Goal: Task Accomplishment & Management: Manage account settings

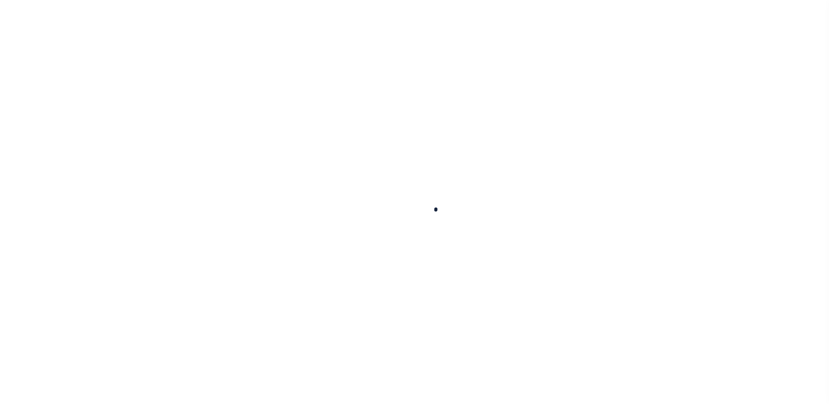
select select
checkbox input "false"
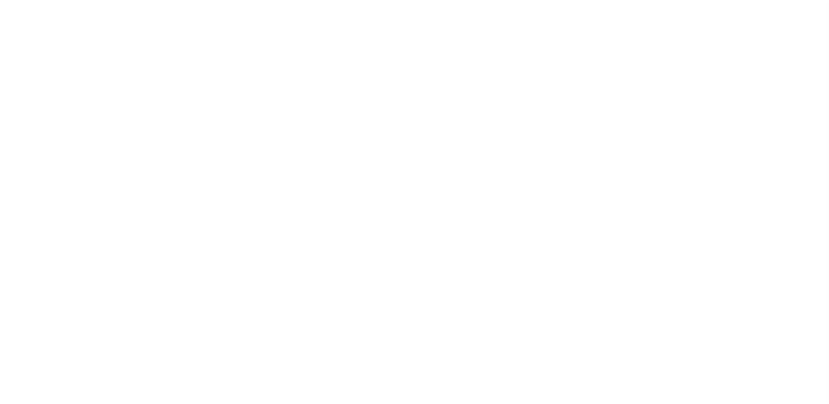
checkbox input "false"
type input "4843900000"
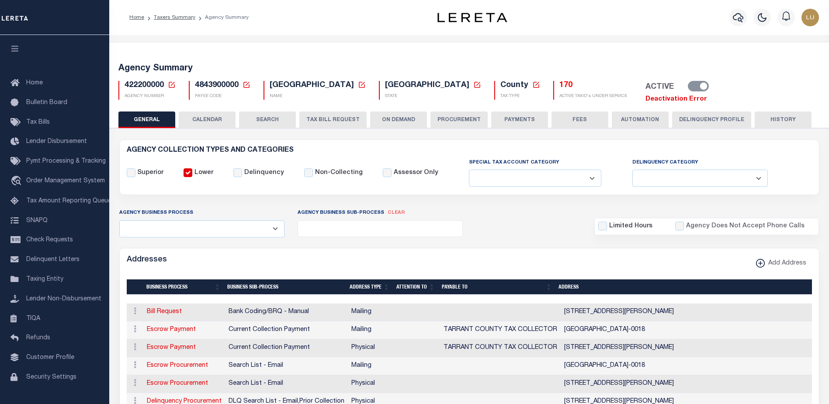
click at [646, 97] on link "Deactivation Error" at bounding box center [677, 99] width 62 height 7
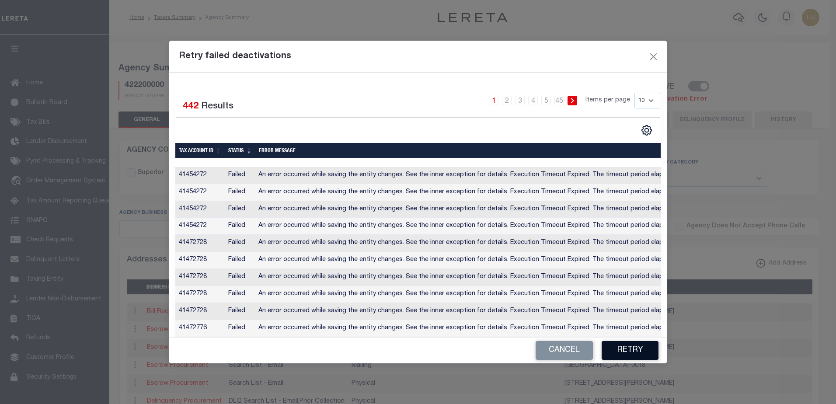
click at [638, 354] on button "Retry" at bounding box center [630, 350] width 57 height 19
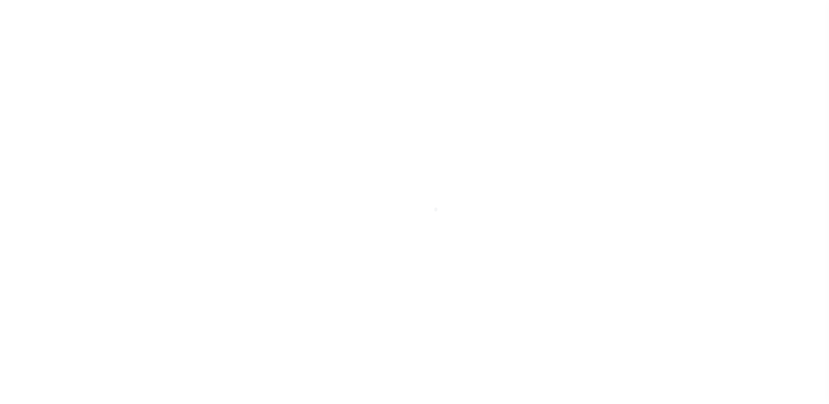
select select
checkbox input "false"
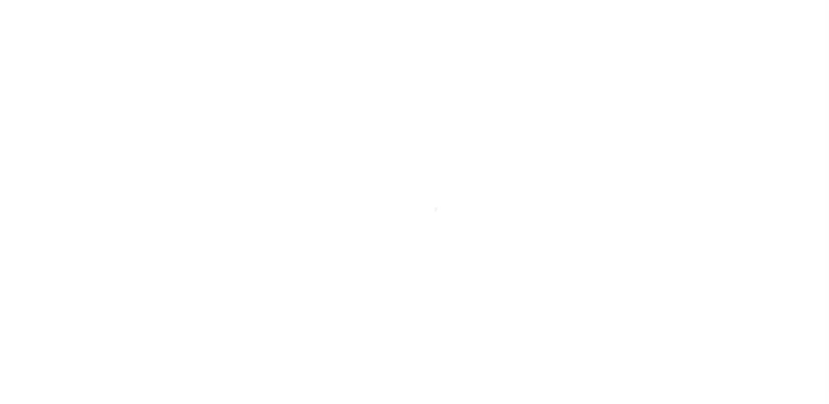
checkbox input "false"
type input "4843900000"
select select
checkbox input "false"
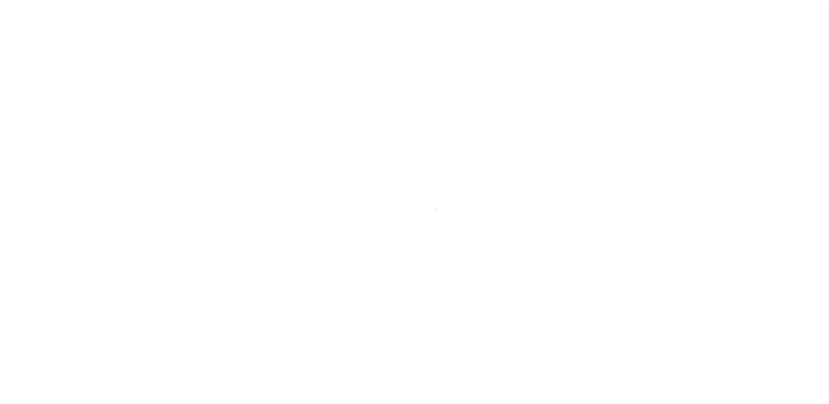
checkbox input "false"
type input "4843900000"
select select
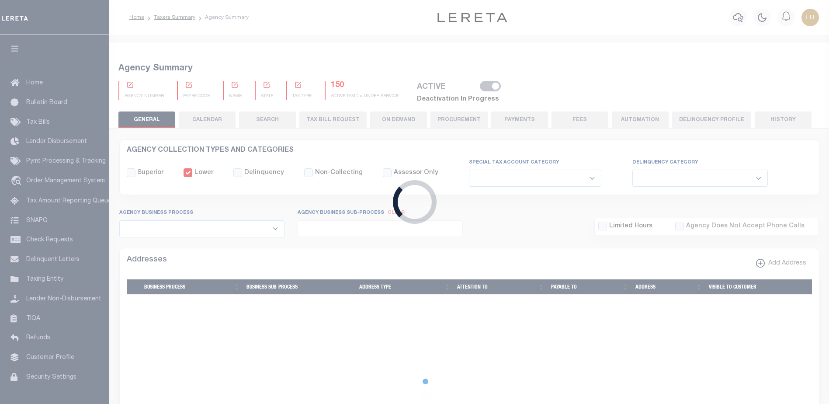
checkbox input "false"
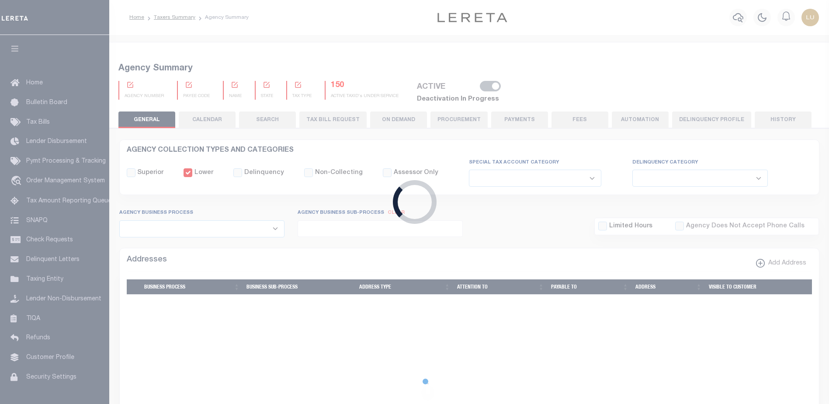
type input "4843900000"
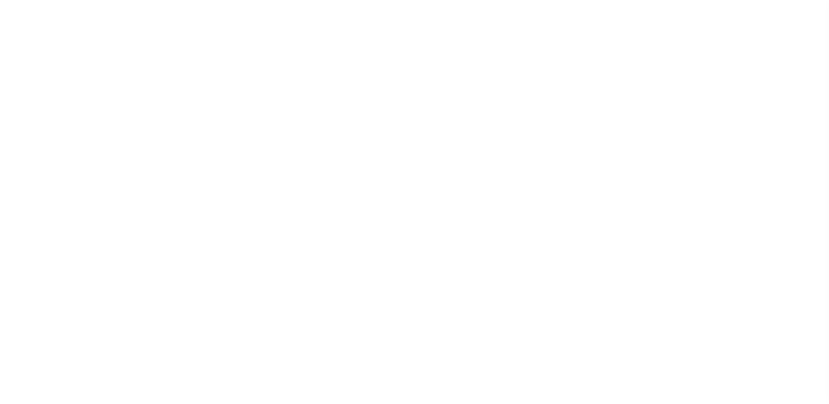
select select
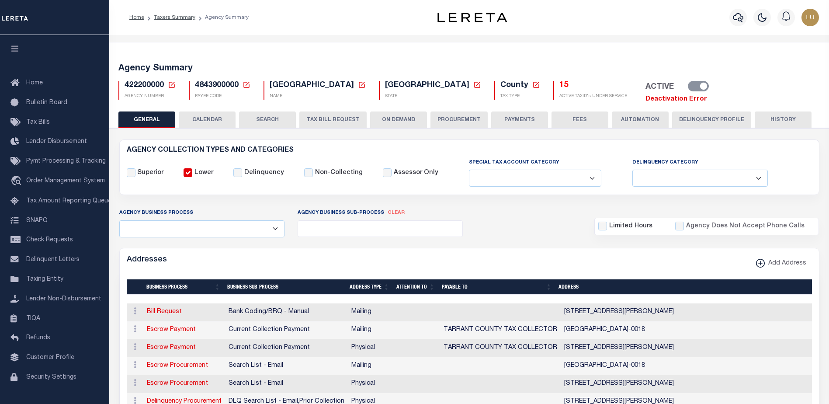
click at [646, 100] on link "Deactivation Error" at bounding box center [677, 99] width 62 height 7
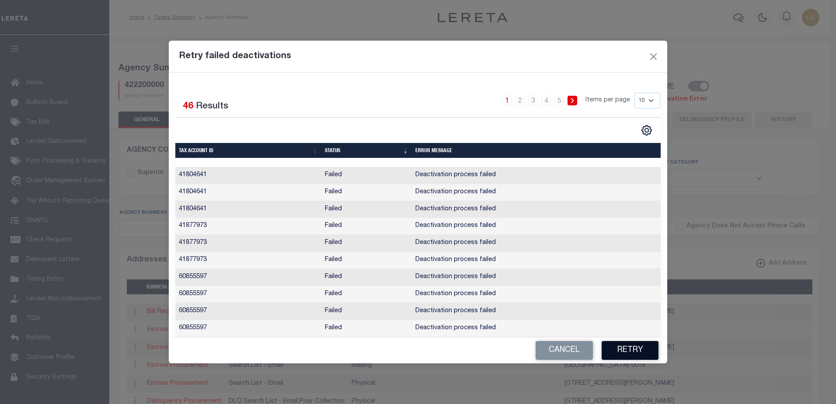
click at [636, 348] on button "Retry" at bounding box center [630, 350] width 57 height 19
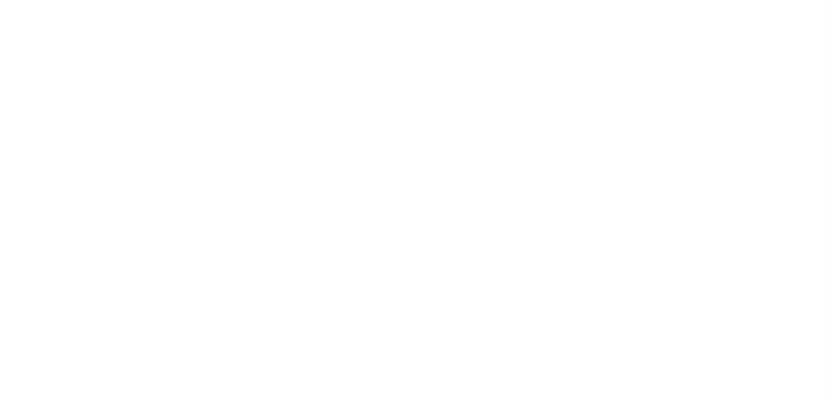
select select
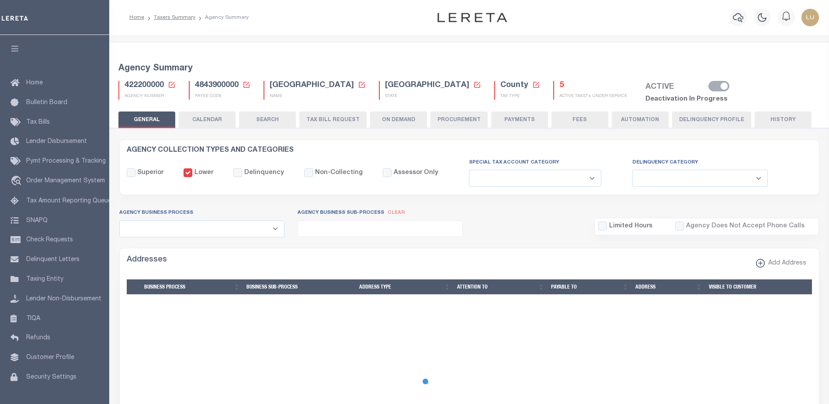
select select
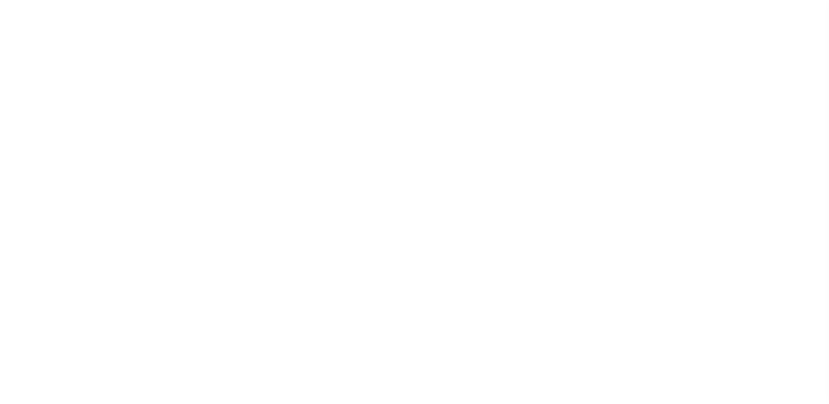
select select
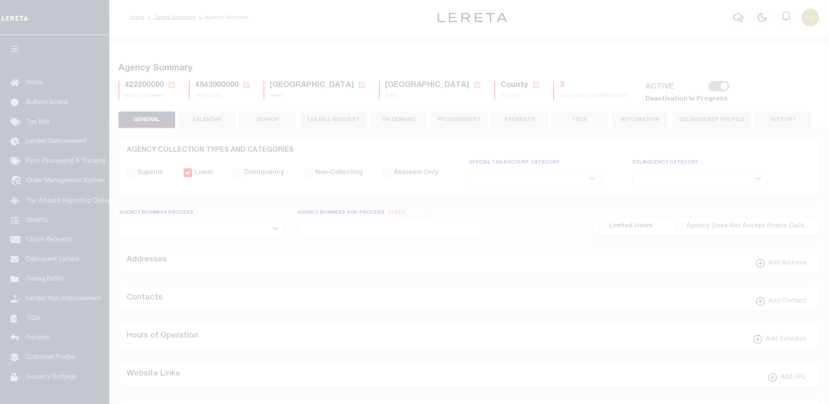
select select
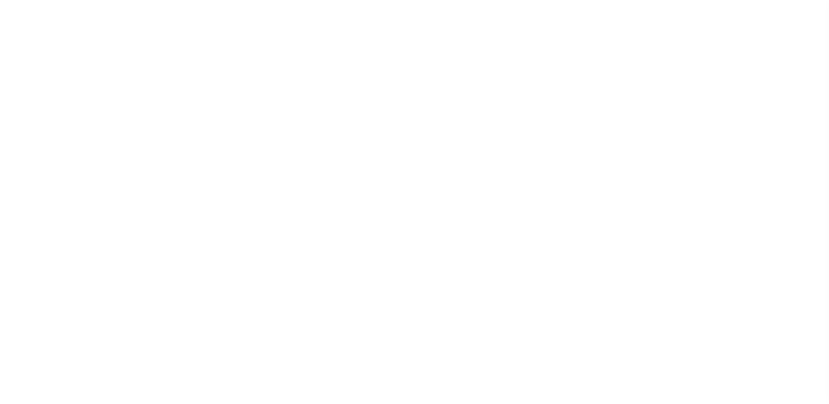
select select
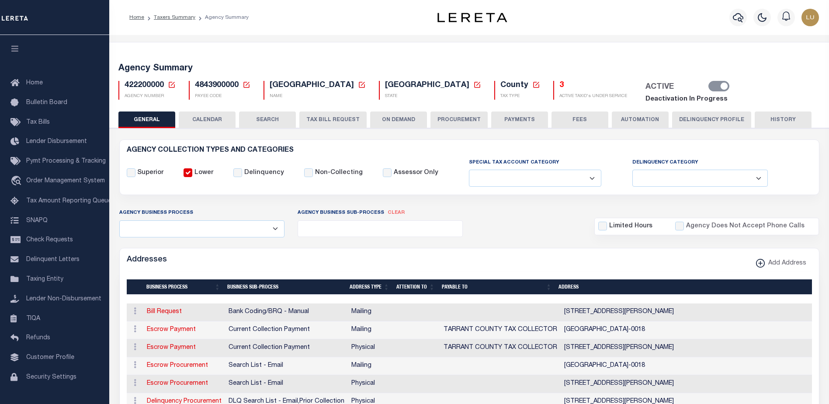
click at [646, 101] on link "Deactivation In Progress" at bounding box center [687, 99] width 82 height 7
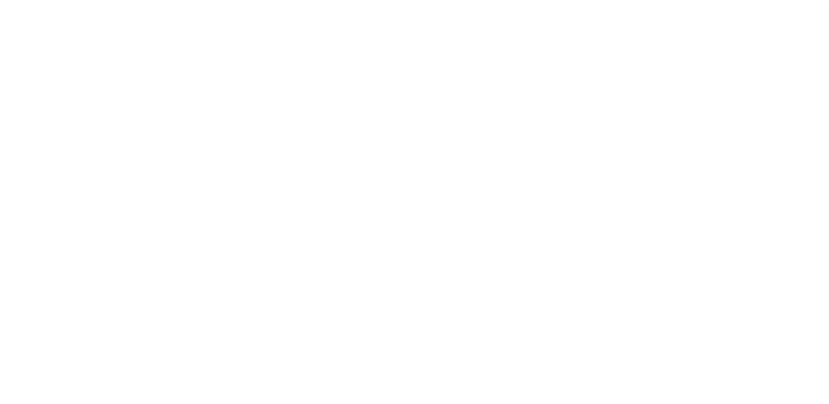
select select
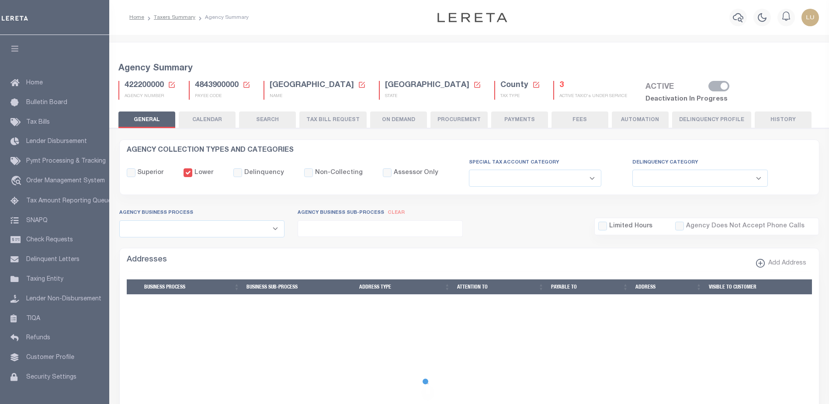
select select
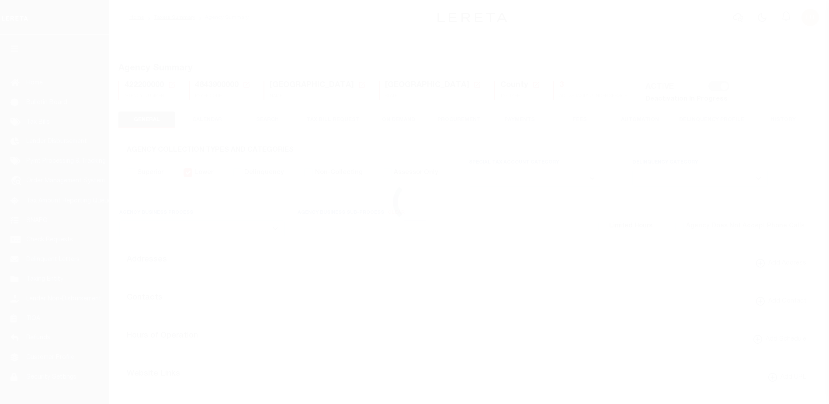
select select
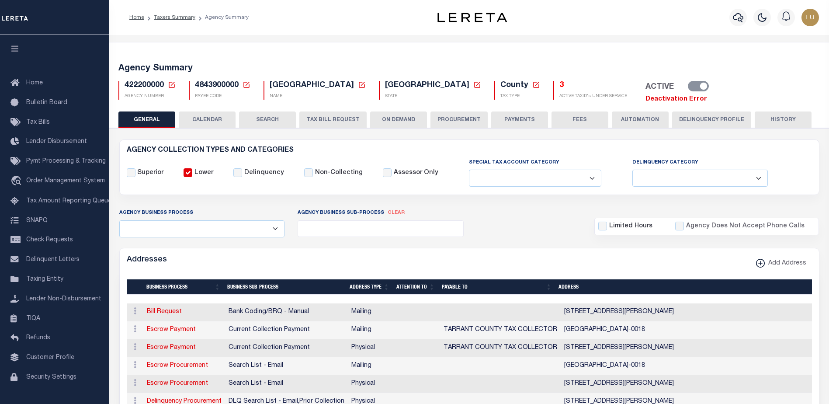
select select
click at [646, 101] on link "Deactivation Error" at bounding box center [677, 99] width 62 height 7
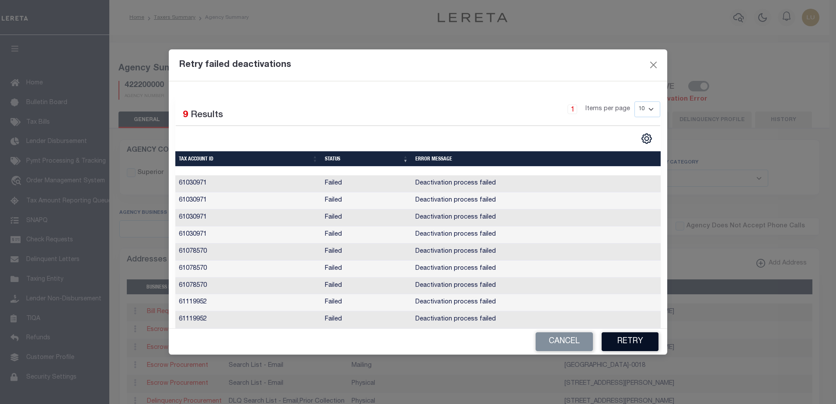
click at [640, 341] on button "Retry" at bounding box center [630, 341] width 57 height 19
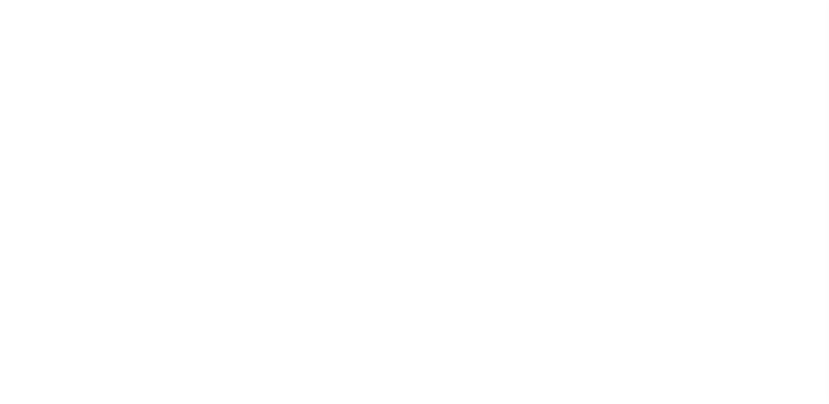
select select
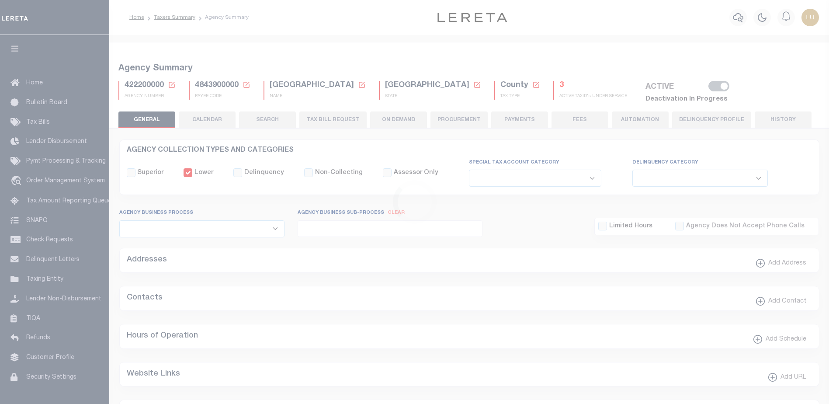
select select
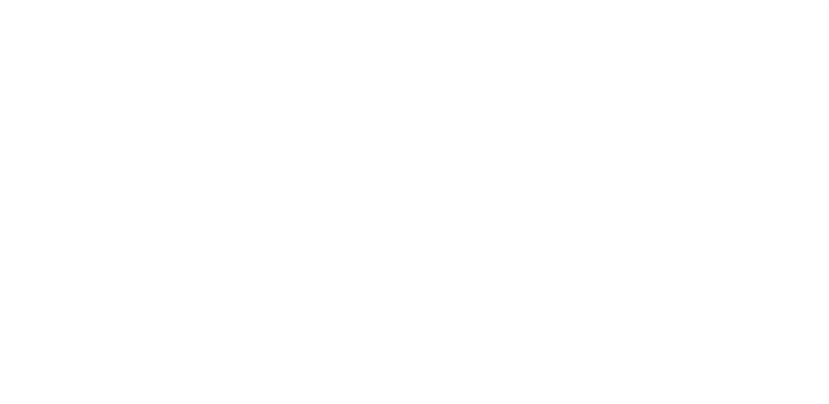
select select
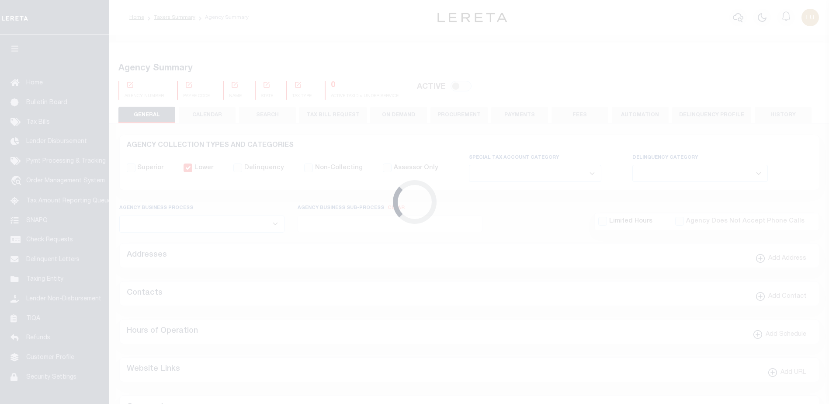
checkbox input "false"
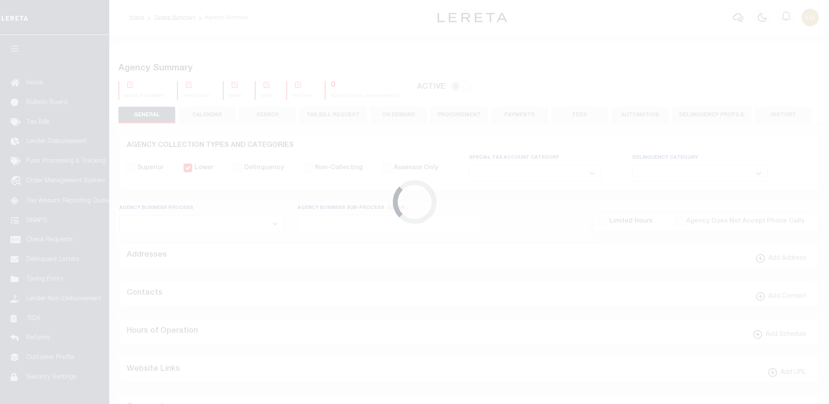
checkbox input "false"
type input "4843900000"
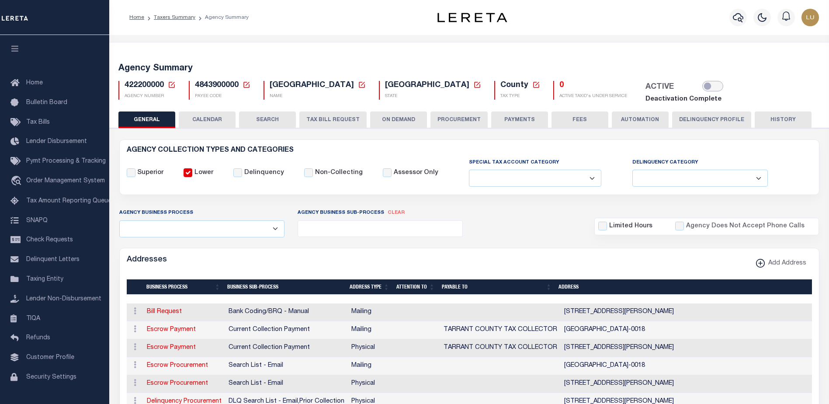
click at [703, 85] on input "checkbox" at bounding box center [713, 86] width 21 height 10
checkbox input "true"
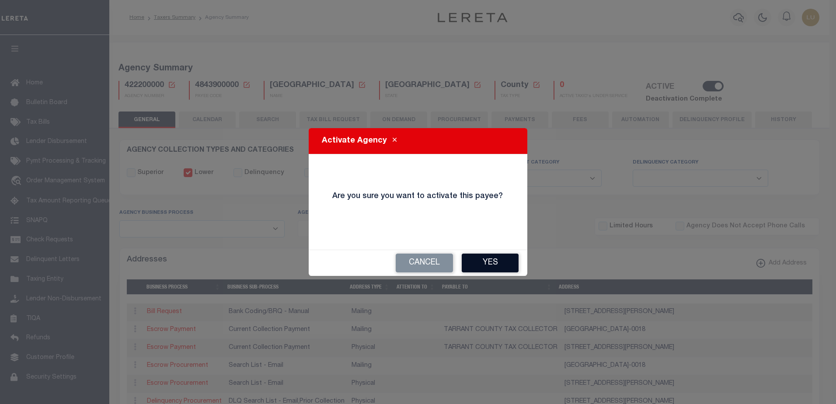
click at [507, 261] on button "Yes" at bounding box center [490, 263] width 57 height 19
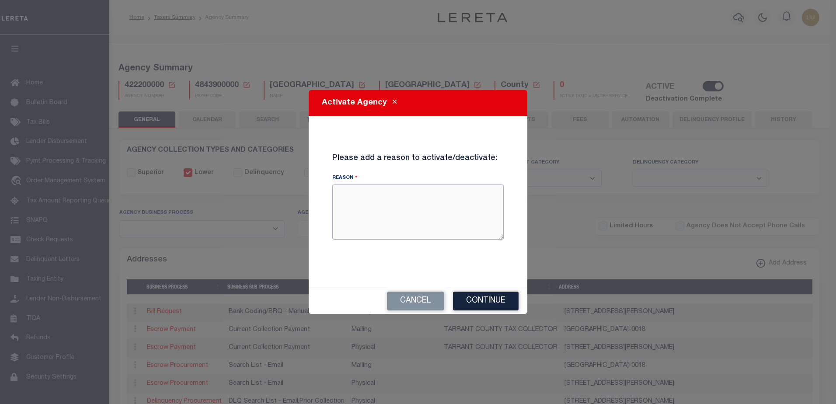
click at [425, 200] on textarea "Reason" at bounding box center [417, 211] width 171 height 55
paste textarea "48026"
type textarea "Testing 48026"
click at [482, 303] on button "Continue" at bounding box center [486, 301] width 66 height 19
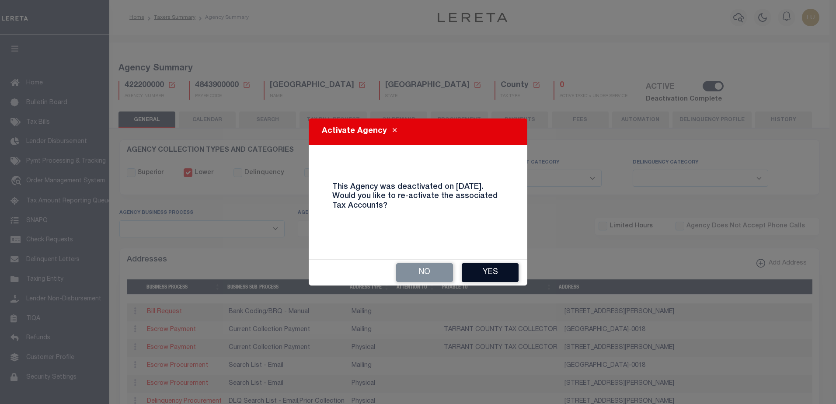
click at [478, 272] on button "Yes" at bounding box center [490, 272] width 57 height 19
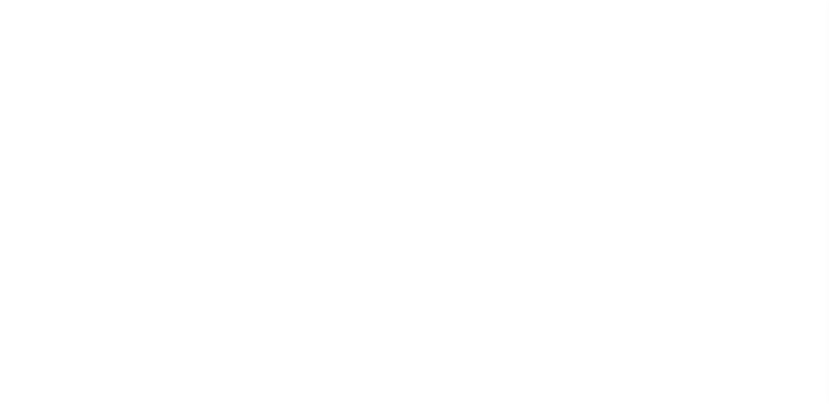
select select
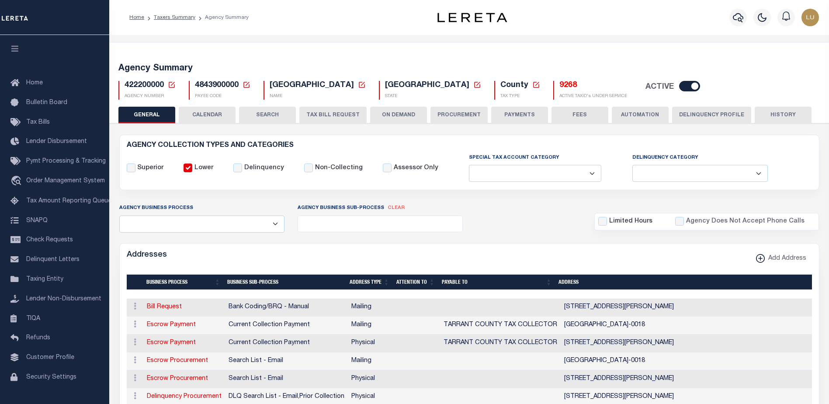
click at [433, 31] on div "Home Taxers Summary Agency Summary Profile Sign out" at bounding box center [469, 17] width 720 height 35
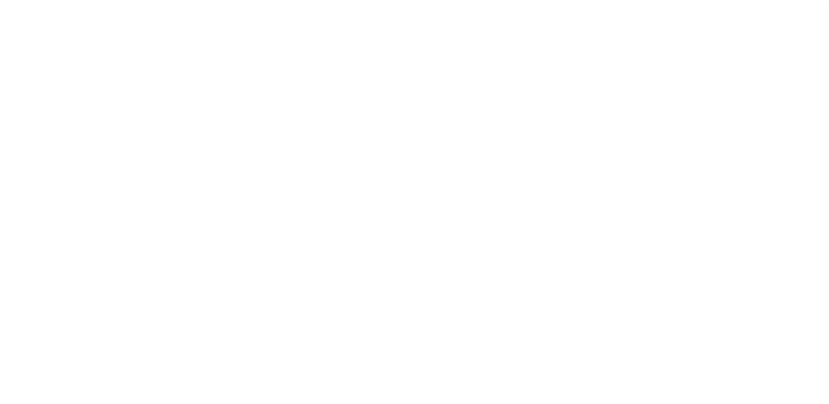
select select
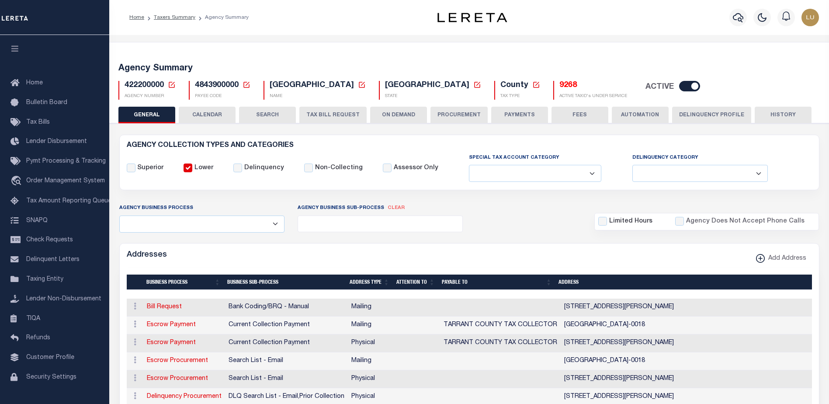
click at [640, 91] on div "ACTIVE" at bounding box center [669, 87] width 58 height 13
click at [679, 85] on input "checkbox" at bounding box center [689, 86] width 21 height 10
checkbox input "false"
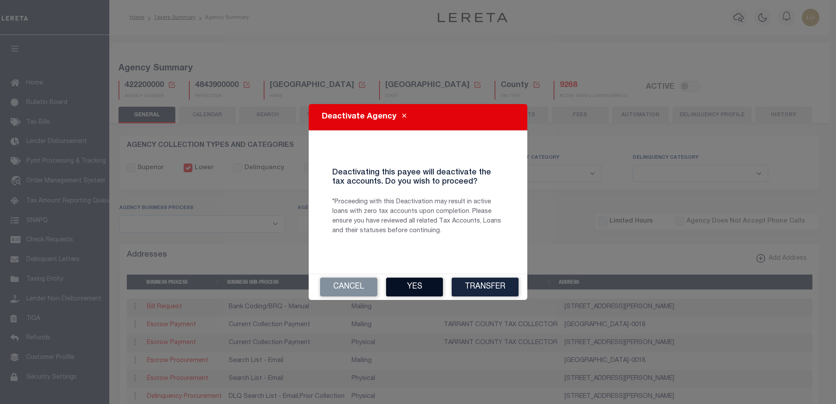
click at [408, 284] on button "Yes" at bounding box center [414, 287] width 57 height 19
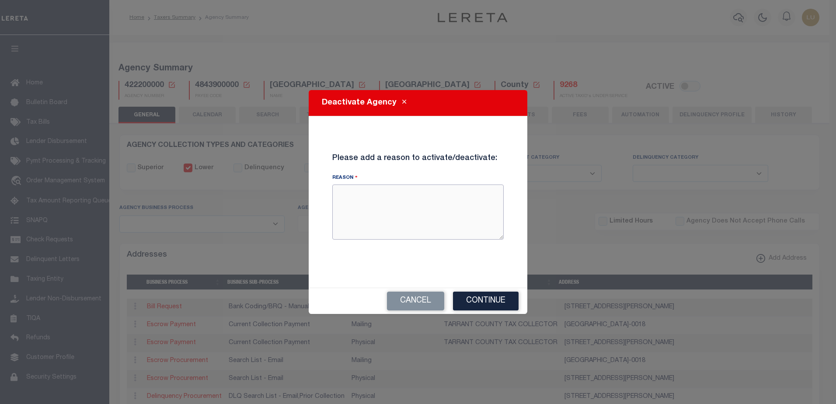
click at [401, 219] on textarea "Reason" at bounding box center [417, 211] width 171 height 55
paste textarea "48026"
type textarea "Testing 48026"
click at [499, 292] on button "Continue" at bounding box center [486, 301] width 66 height 19
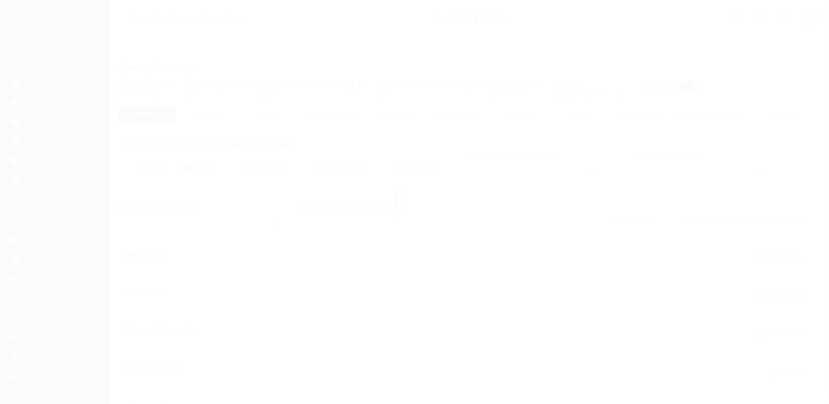
select select
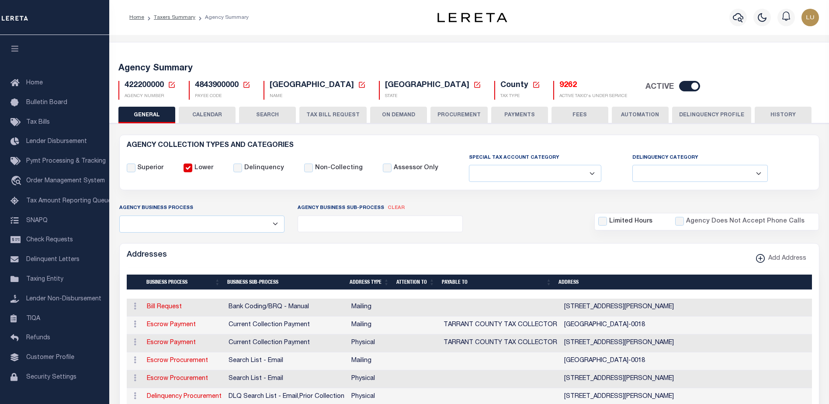
click at [679, 88] on input "checkbox" at bounding box center [689, 86] width 21 height 10
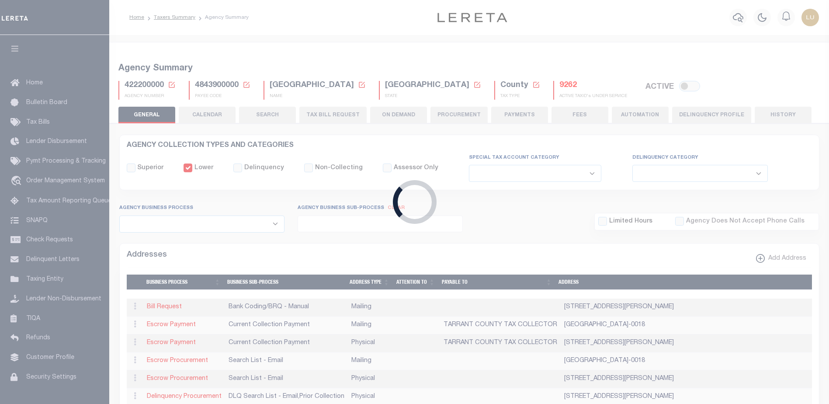
checkbox input "true"
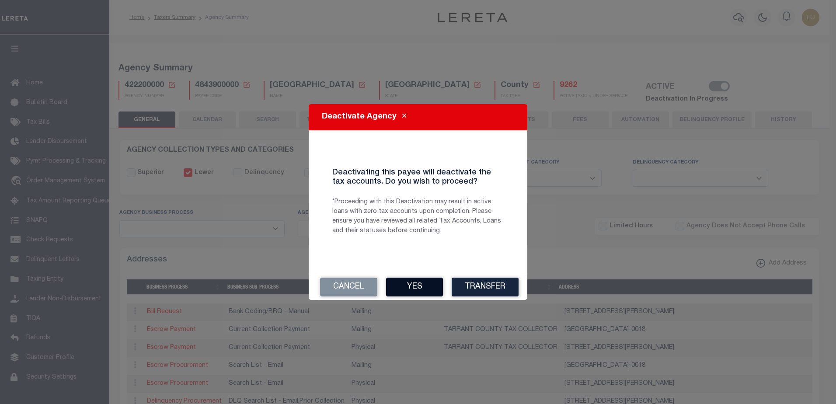
click at [436, 285] on button "Yes" at bounding box center [414, 287] width 57 height 19
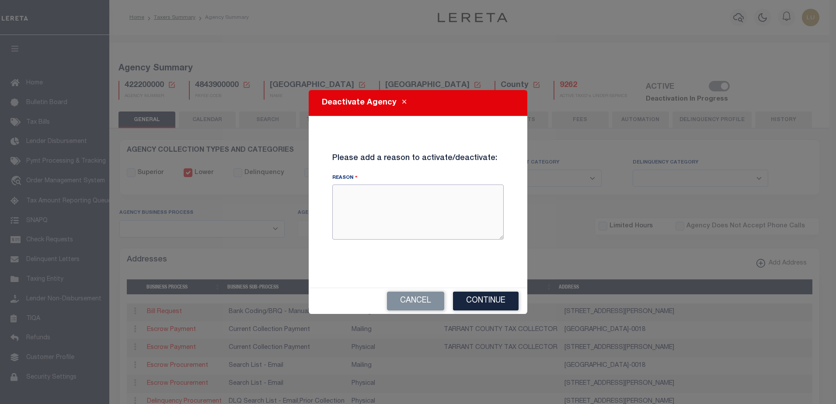
click at [405, 220] on textarea "Reason" at bounding box center [417, 211] width 171 height 55
paste textarea "48026"
type textarea "Testing 48026"
click at [485, 296] on button "Continue" at bounding box center [486, 301] width 66 height 19
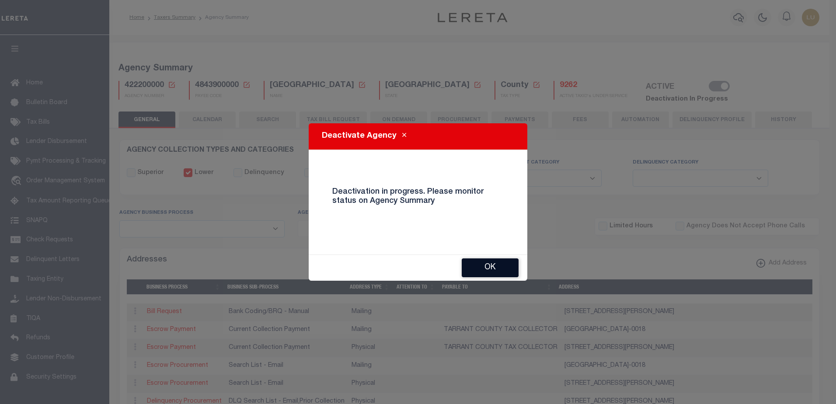
click at [496, 261] on button "OK" at bounding box center [490, 267] width 57 height 19
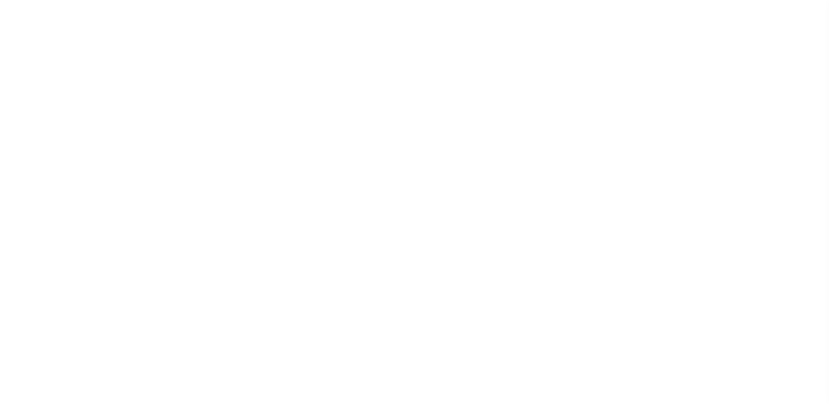
select select
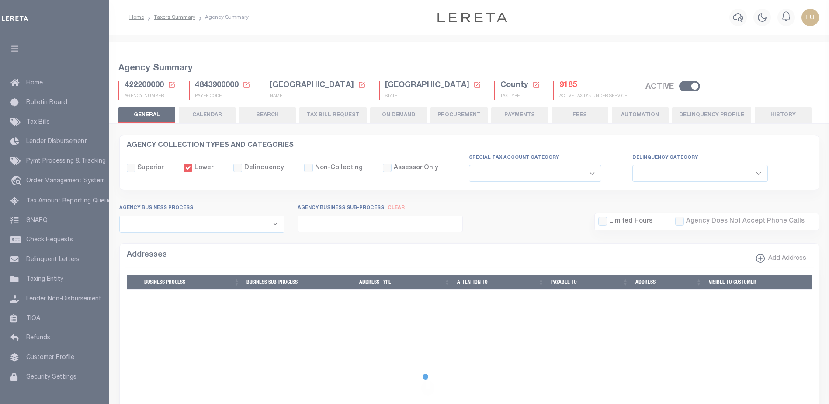
select select
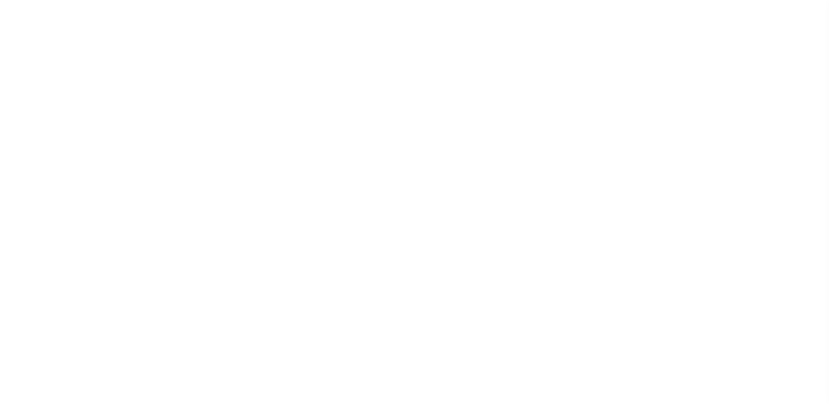
select select
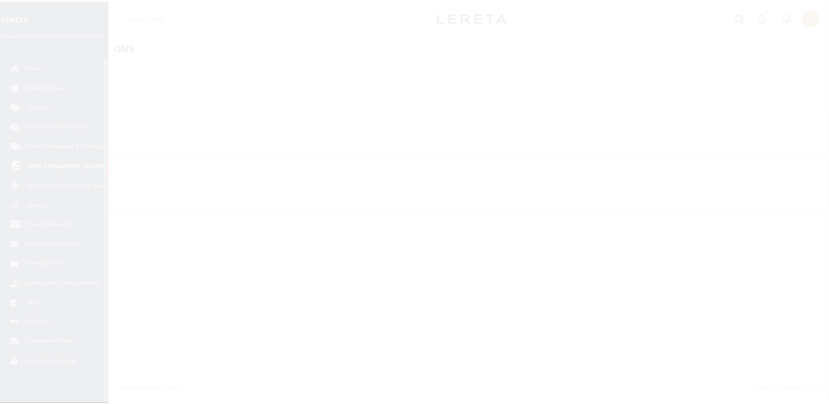
scroll to position [22, 0]
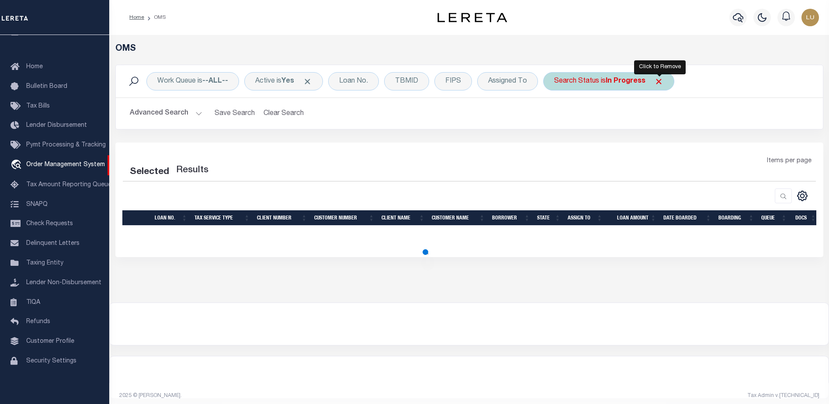
click at [658, 80] on span "Click to Remove" at bounding box center [658, 81] width 9 height 9
select select "200"
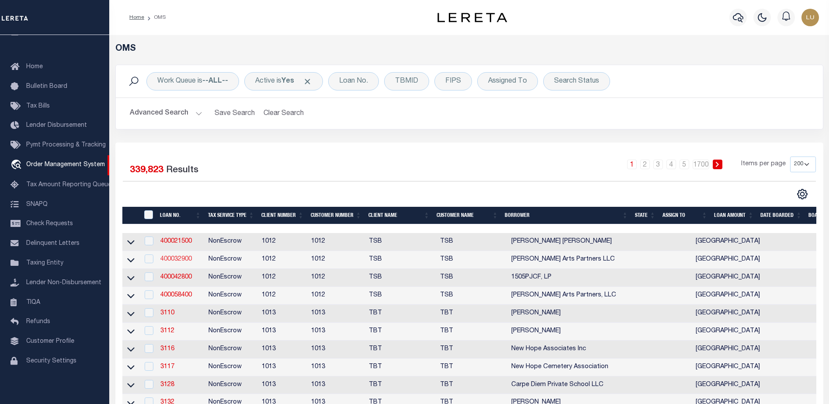
click at [176, 261] on link "400032900" at bounding box center [175, 259] width 31 height 6
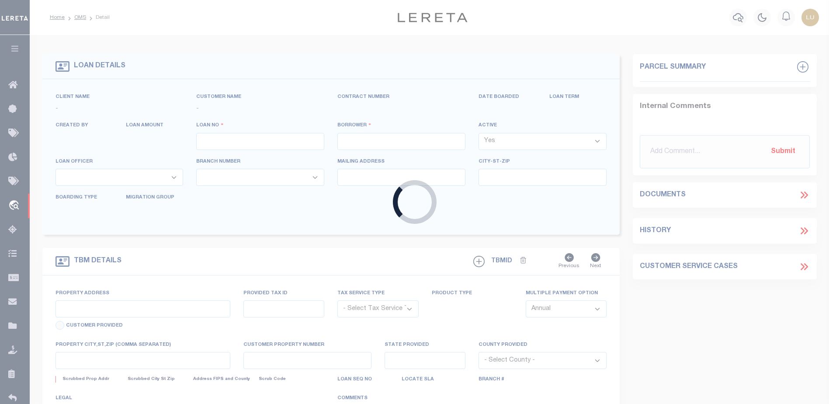
type input "400032900"
type input "Farrington Arts Partners LLC"
select select
select select "300"
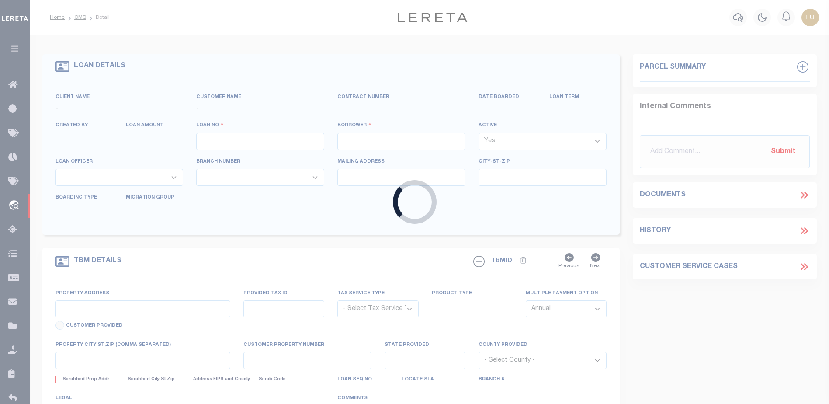
select select "NonEscrow"
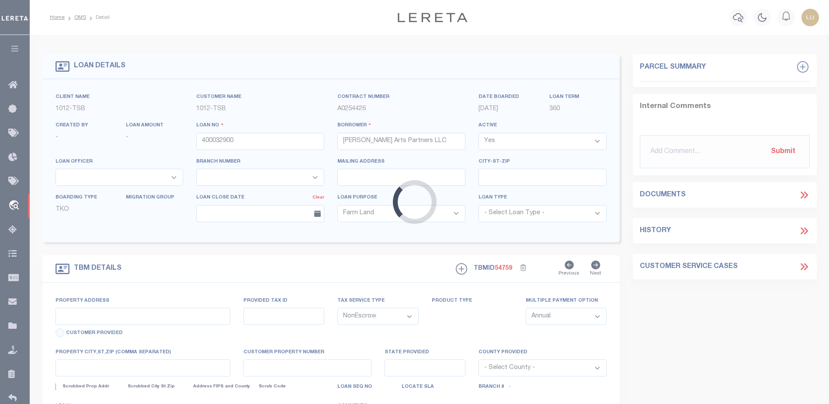
select select "4117"
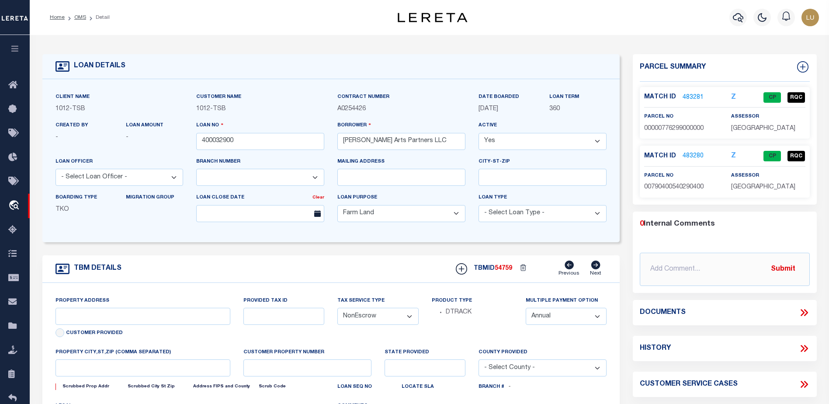
click at [692, 156] on link "483280" at bounding box center [693, 156] width 21 height 9
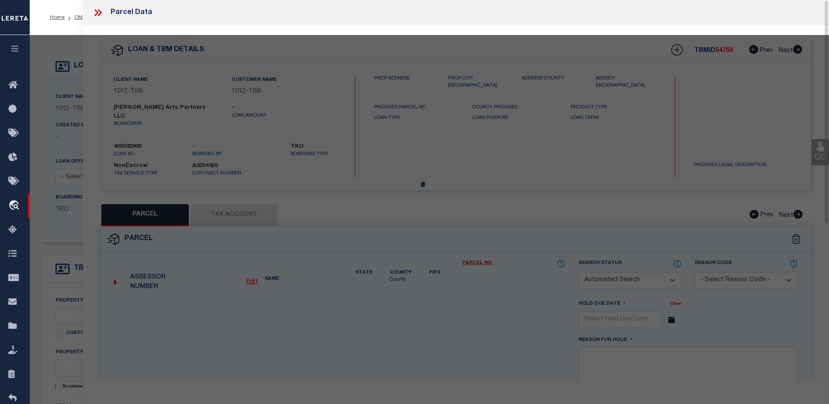
type input "2404 farrington"
select select
type input "Dallas TX 75207"
type input "[GEOGRAPHIC_DATA]"
select select "Dallas"
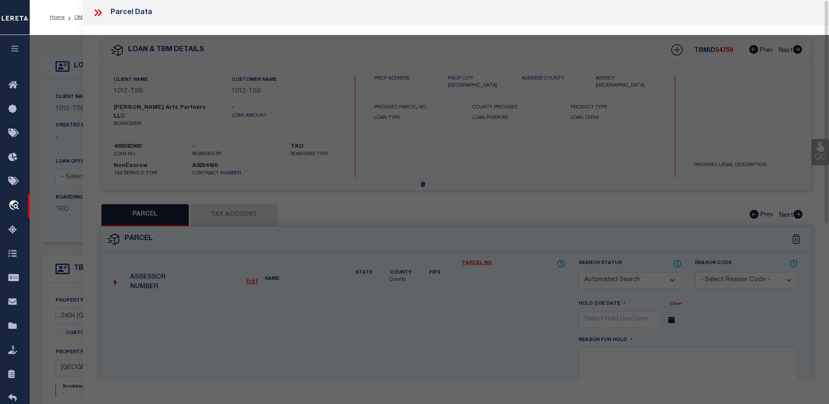
checkbox input "false"
select select "CP"
type input "FARRINGTON ARTS PARTNERS"
type input "00790400540290400"
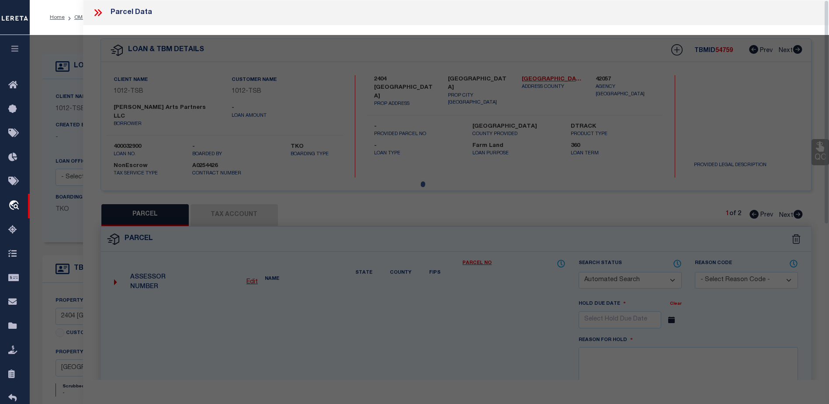
type input "2404 FARRINGTON"
type input "DALLAS TX"
type textarea "TRINITY INDUSTRIAL DIST 16TH INST BLK 54/7904 LT 29.4 ACS 0.0828 VOL2001077/490…"
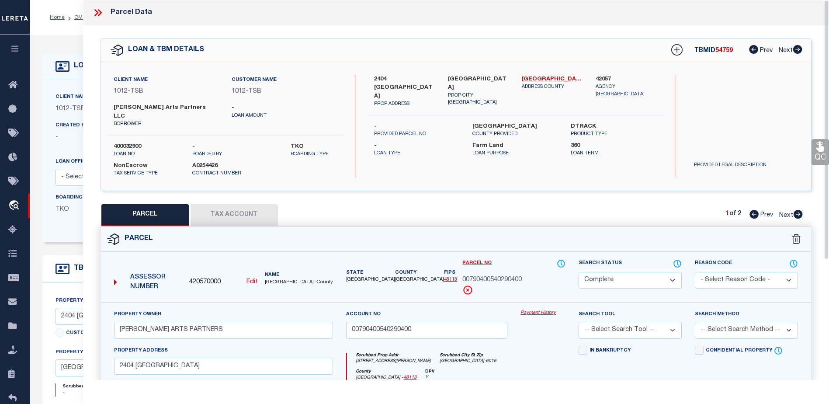
click at [539, 310] on link "Payment History" at bounding box center [543, 313] width 45 height 7
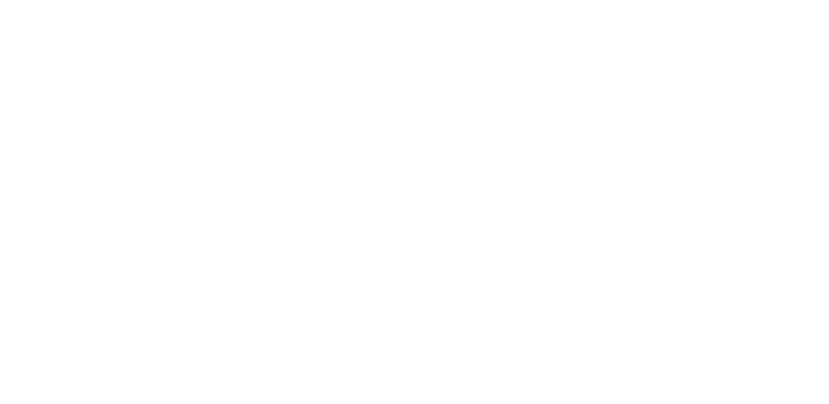
select select
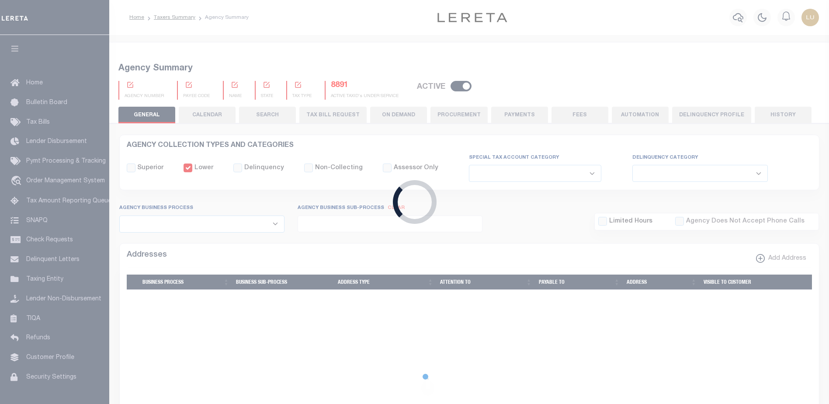
checkbox input "false"
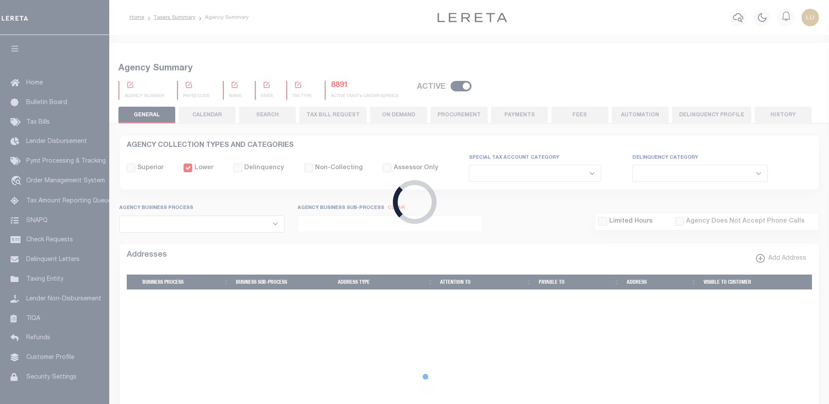
type input "4843900000"
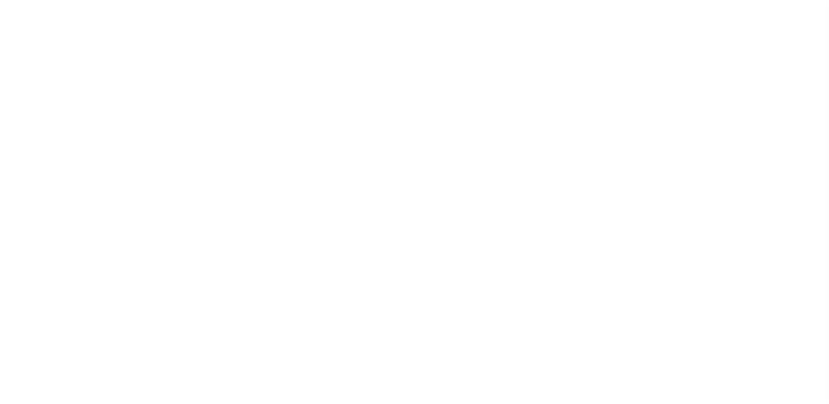
select select
checkbox input "false"
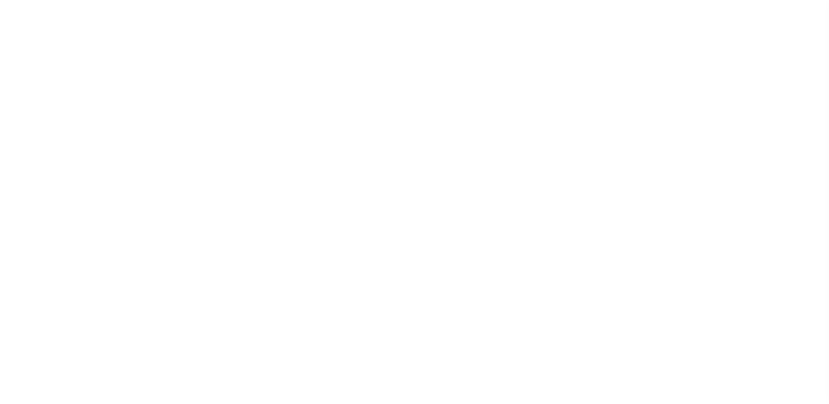
checkbox input "false"
type input "4843900000"
select select
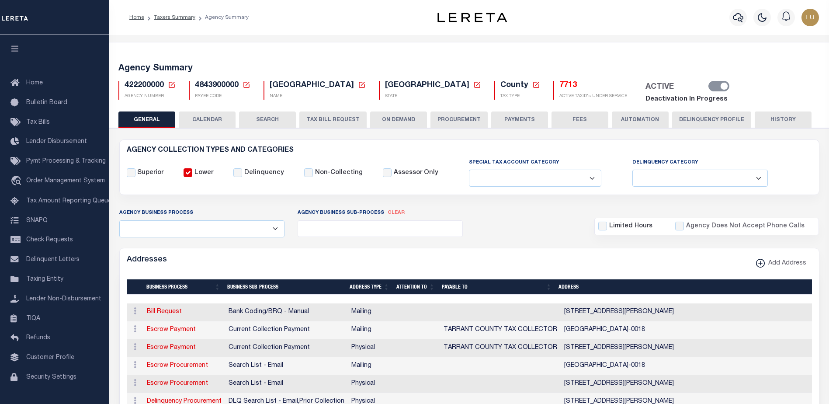
select select
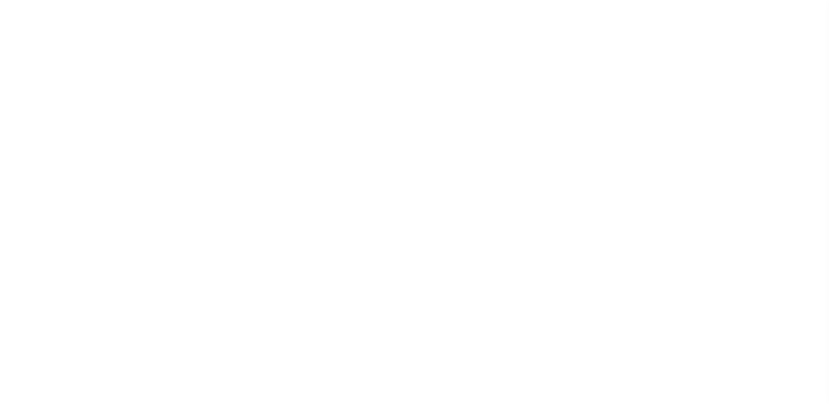
select select
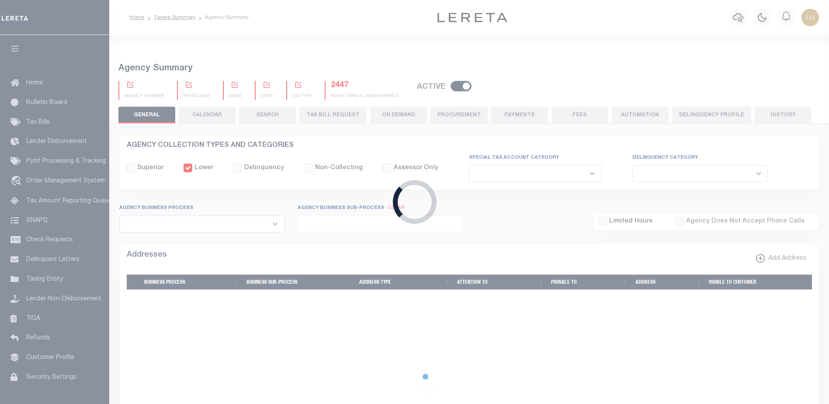
checkbox input "false"
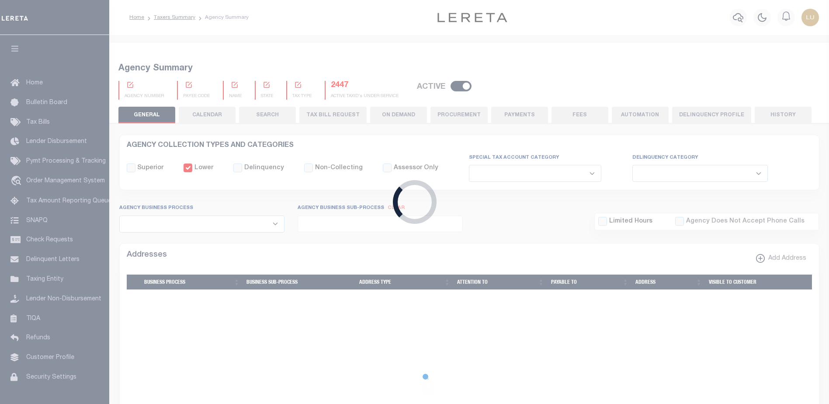
type input "4843900000"
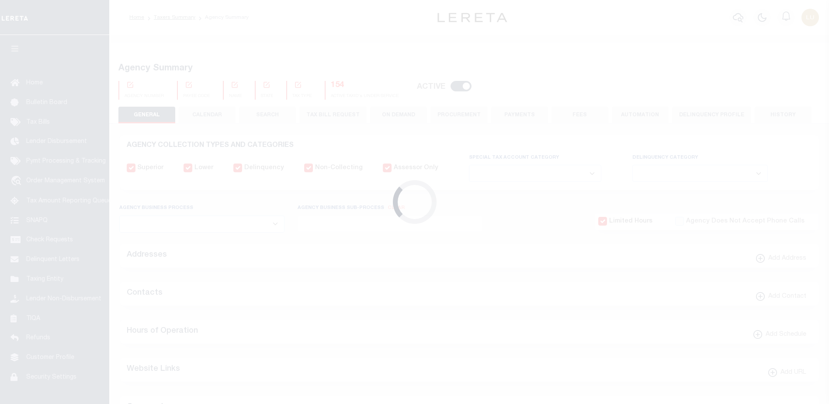
select select
checkbox input "false"
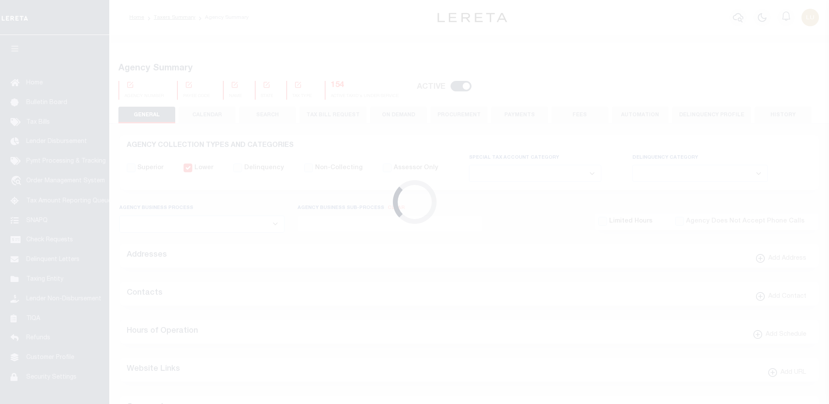
checkbox input "false"
type input "4843900000"
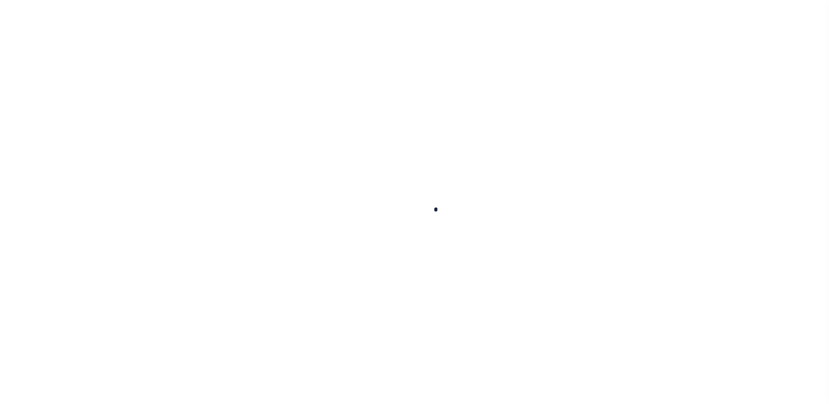
select select
checkbox input "false"
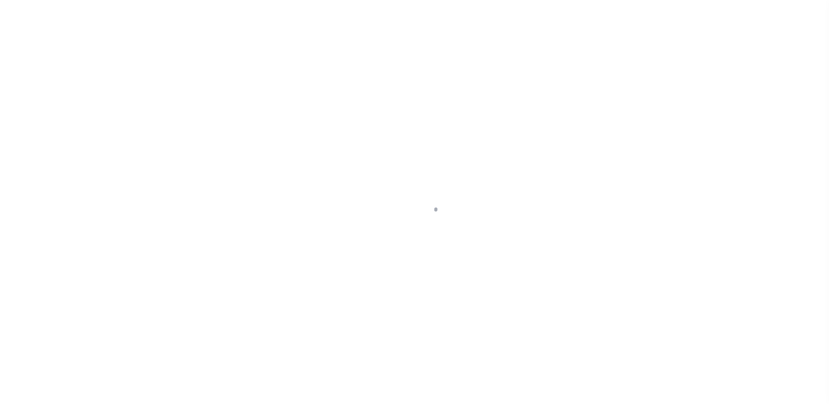
checkbox input "false"
type input "4843900000"
